Goal: Register for event/course

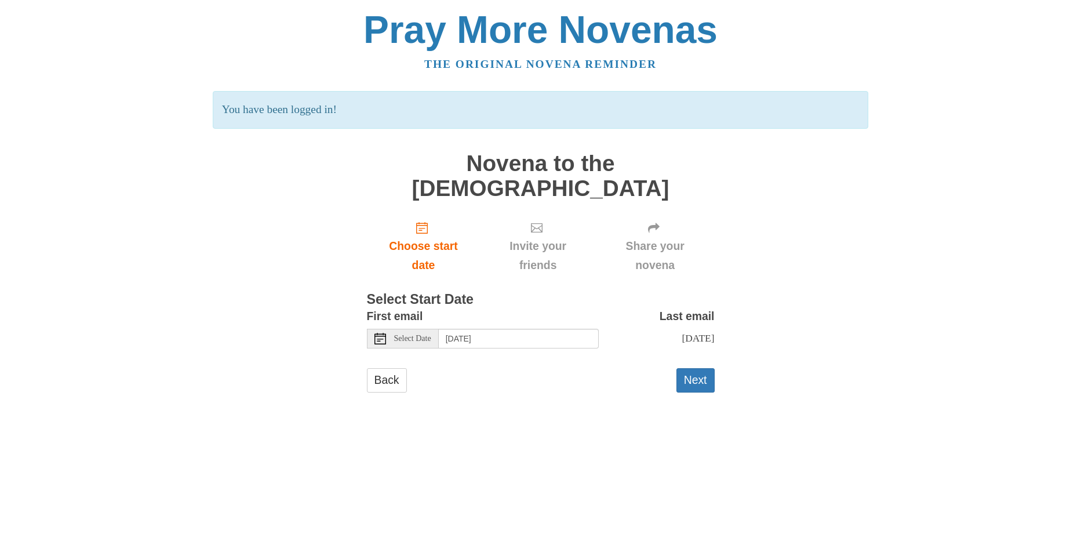
click at [416, 334] on span "Select Date" at bounding box center [412, 338] width 37 height 8
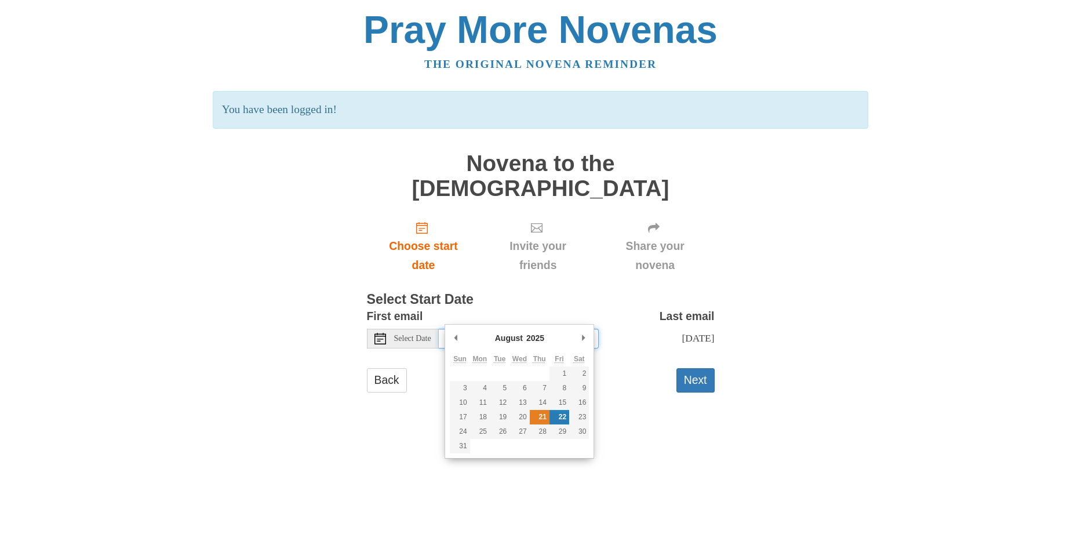
type input "[DATE]"
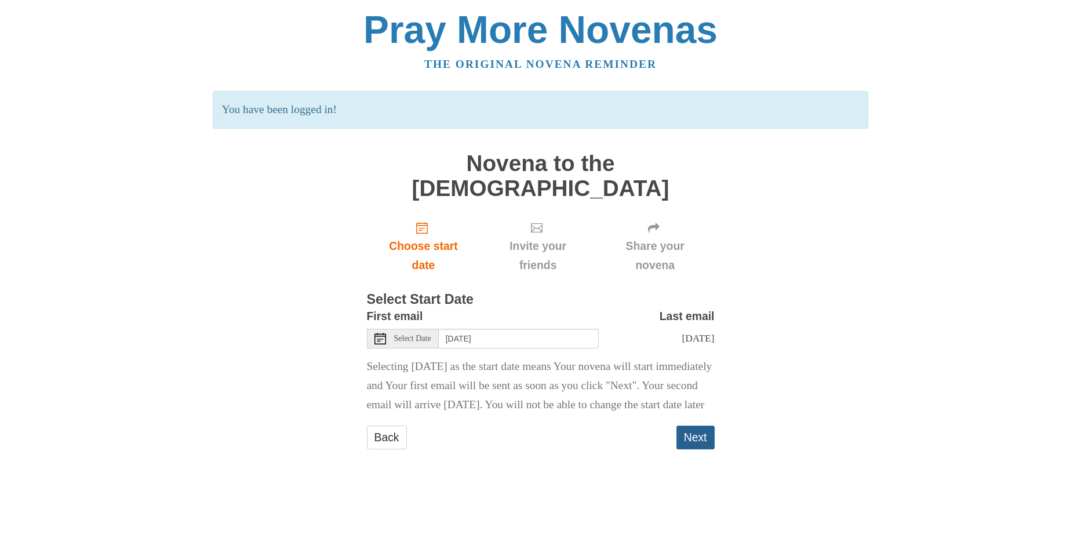
click at [698, 429] on button "Next" at bounding box center [695, 437] width 38 height 24
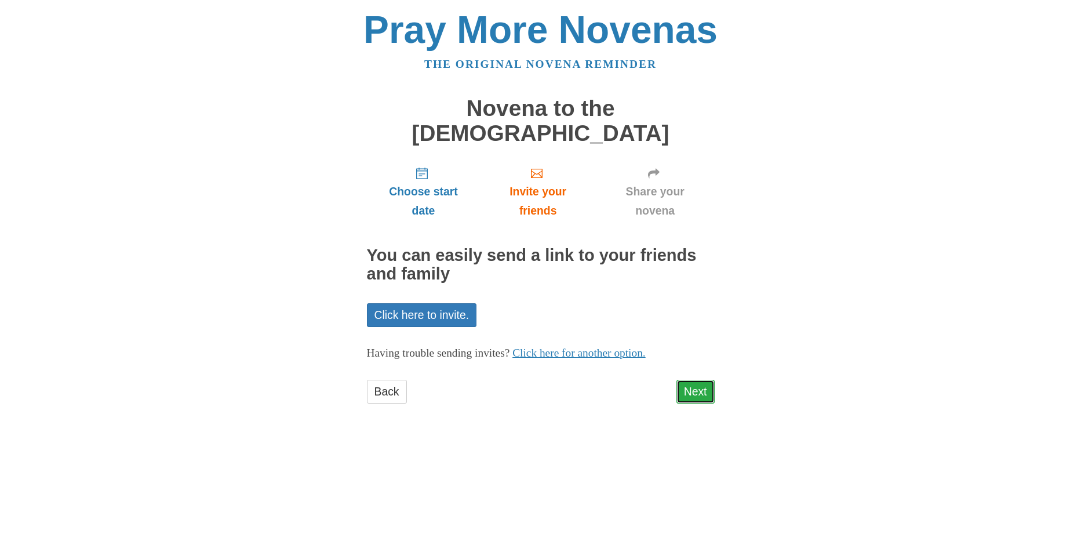
click at [701, 380] on link "Next" at bounding box center [695, 392] width 38 height 24
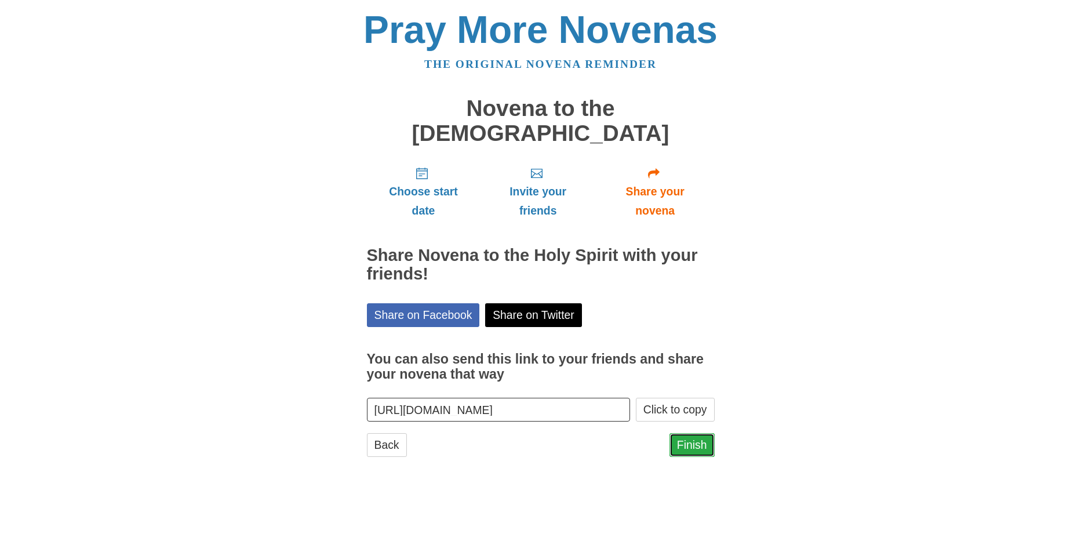
click at [699, 433] on link "Finish" at bounding box center [691, 445] width 45 height 24
